Goal: Task Accomplishment & Management: Use online tool/utility

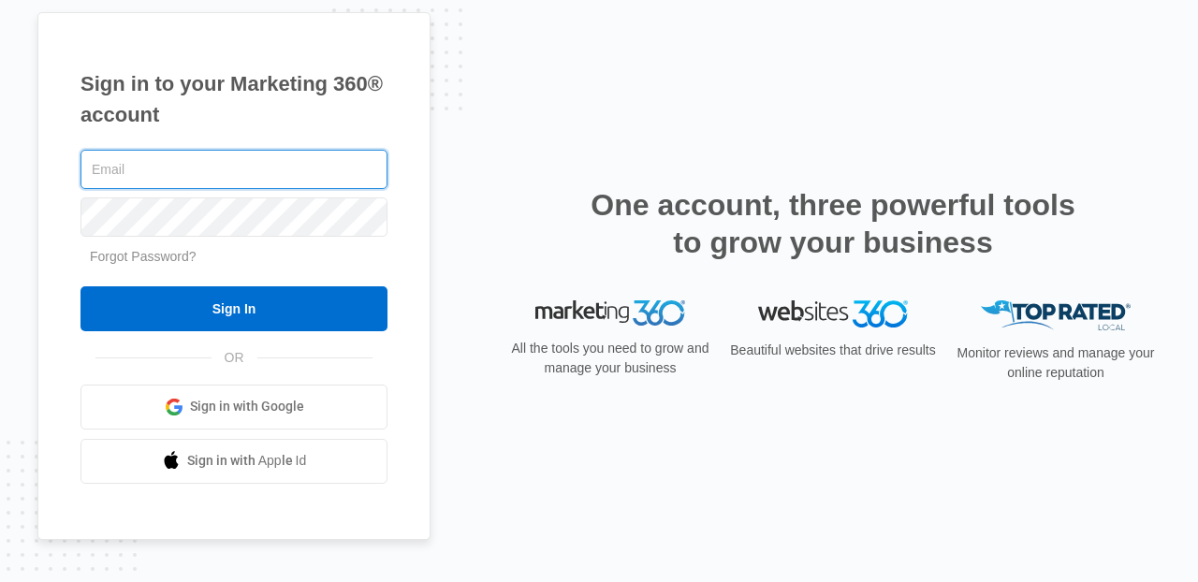
click at [307, 162] on input "text" at bounding box center [234, 169] width 307 height 39
type input "[PERSON_NAME][EMAIL_ADDRESS][PERSON_NAME][DOMAIN_NAME]"
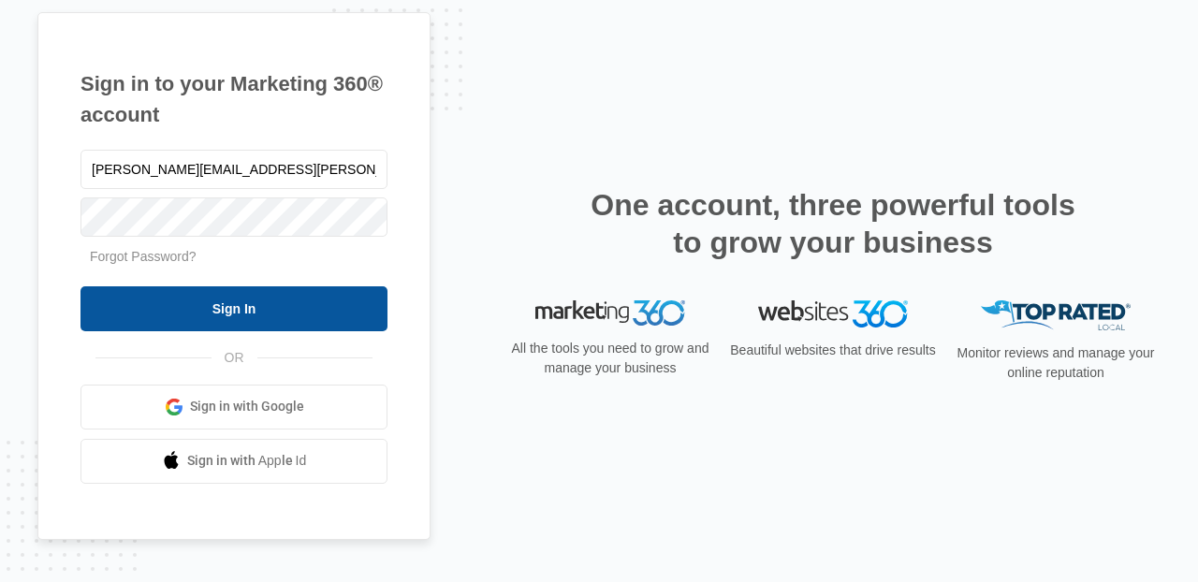
click at [299, 314] on input "Sign In" at bounding box center [234, 308] width 307 height 45
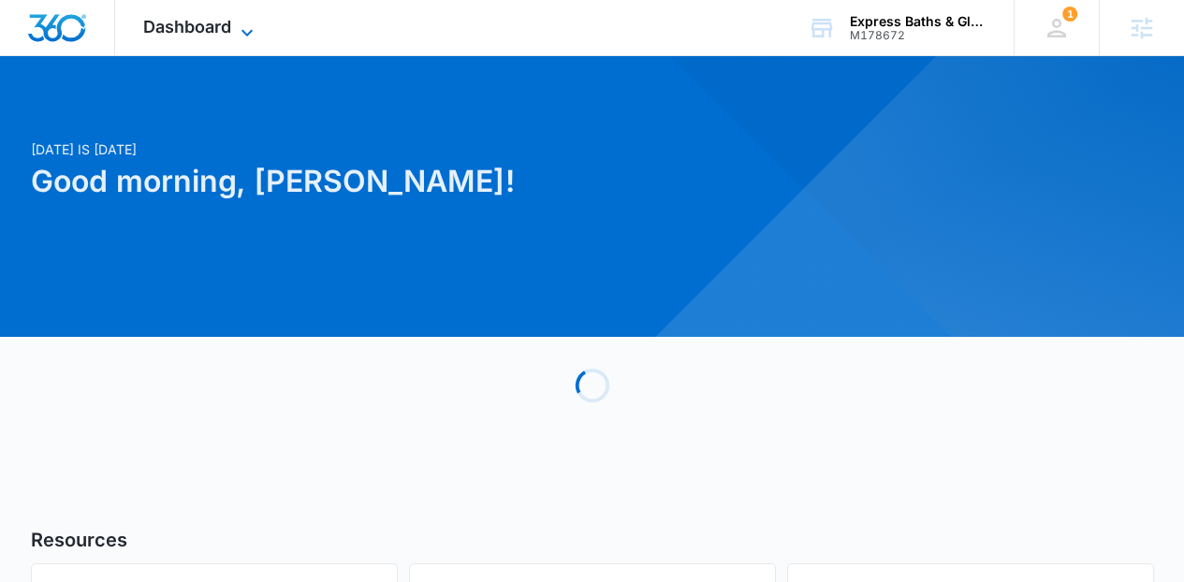
click at [242, 34] on icon at bounding box center [247, 33] width 22 height 22
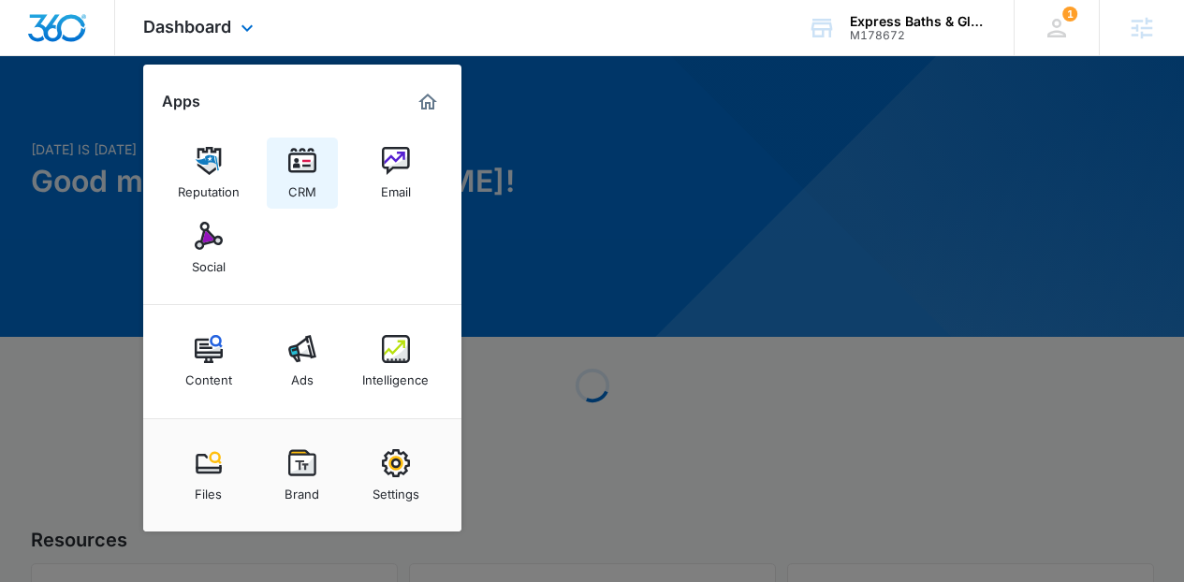
click at [300, 172] on img at bounding box center [302, 161] width 28 height 28
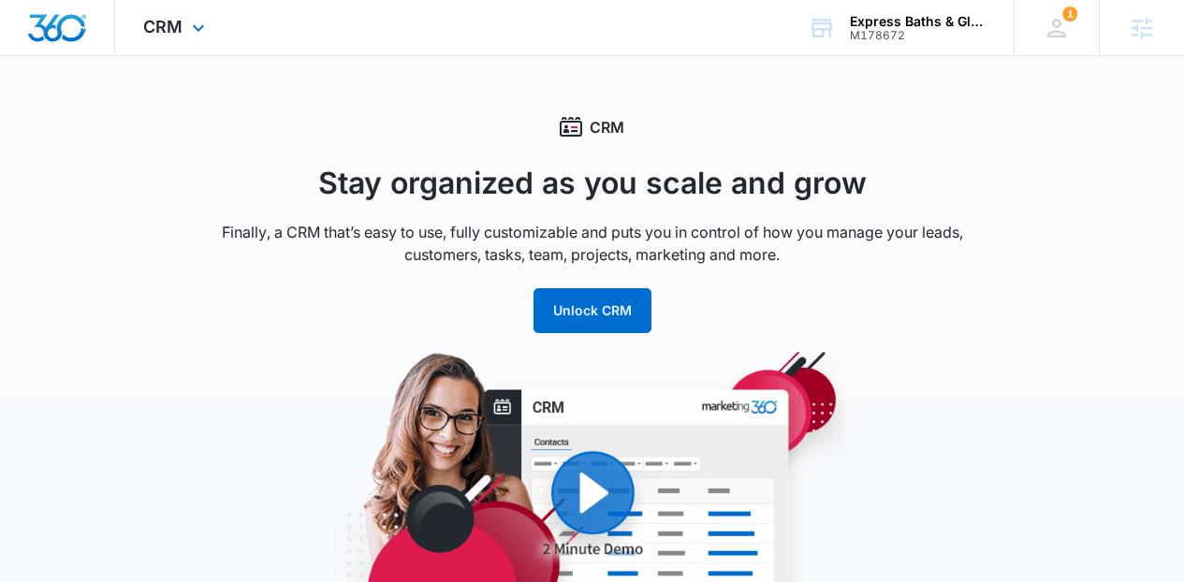
click at [234, 35] on div "CRM Apps Reputation CRM Email Social Content Ads Intelligence Files Brand Setti…" at bounding box center [176, 27] width 123 height 55
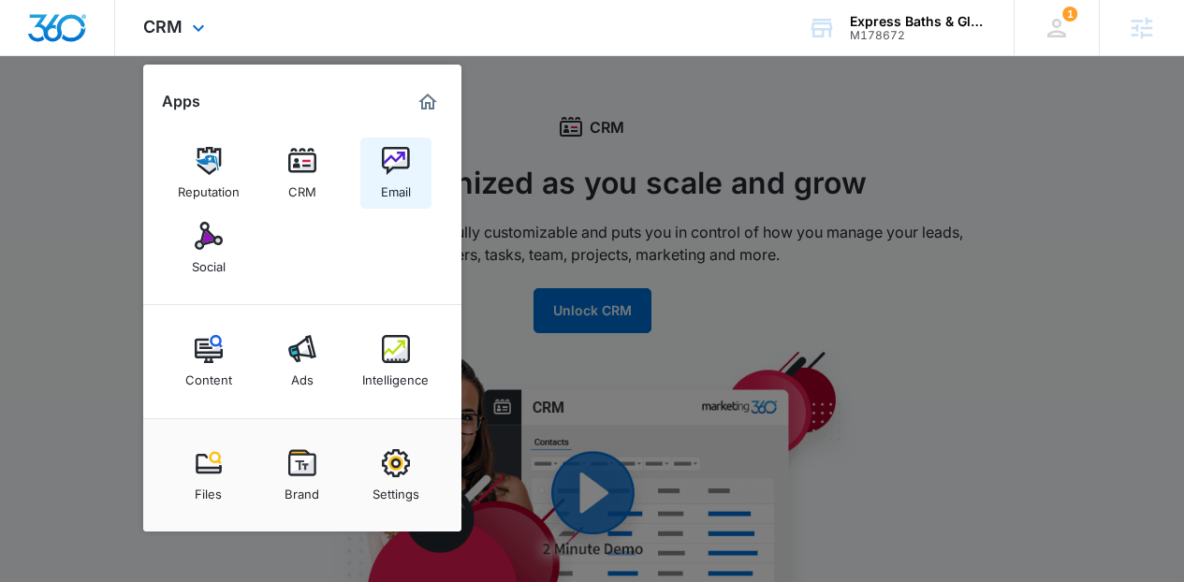
click at [386, 207] on link "Email" at bounding box center [395, 173] width 71 height 71
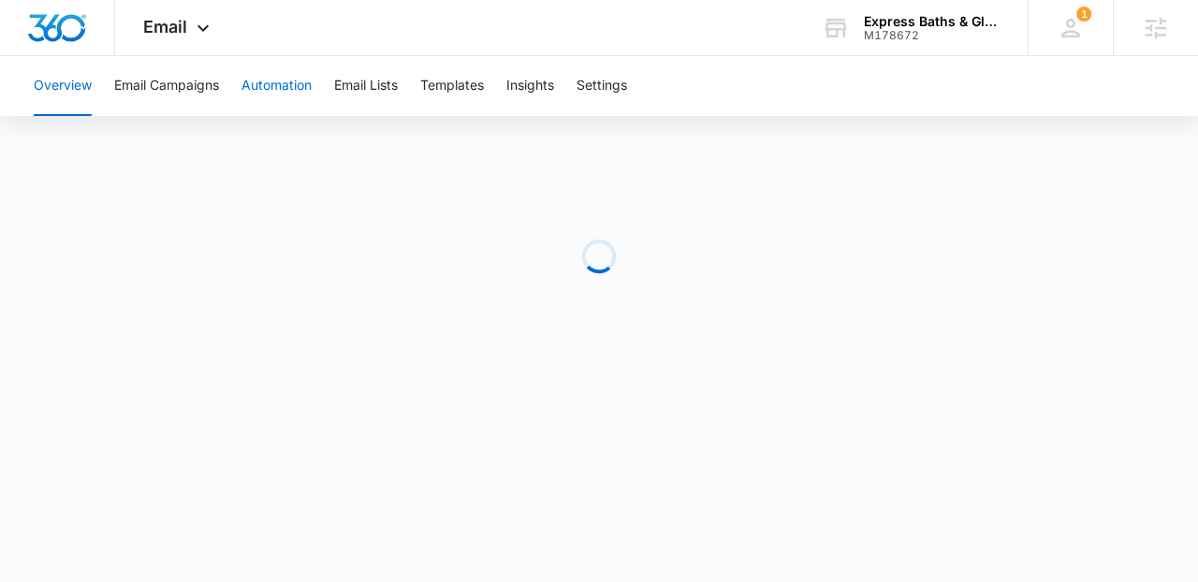
click at [295, 93] on button "Automation" at bounding box center [277, 86] width 70 height 60
